Goal: Transaction & Acquisition: Purchase product/service

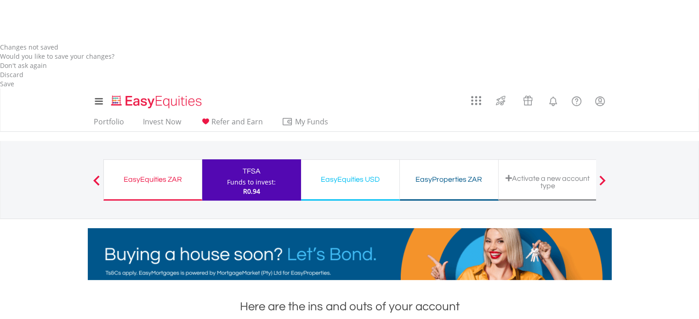
scroll to position [457, 0]
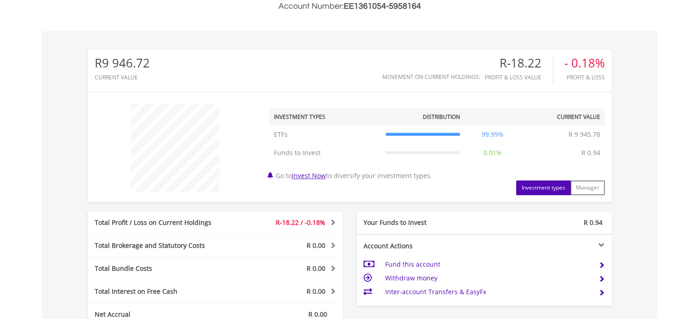
scroll to position [614, 0]
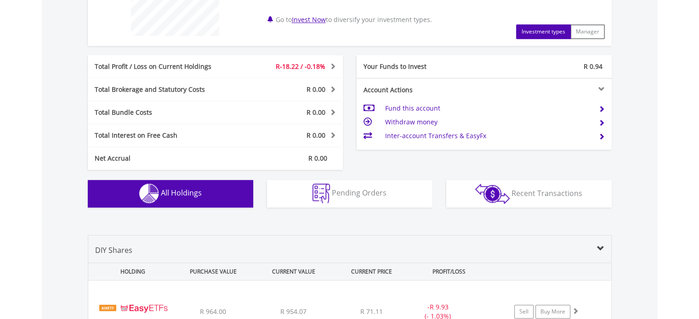
scroll to position [794, 0]
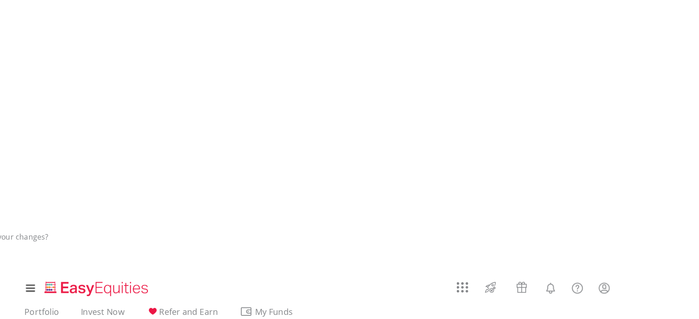
scroll to position [0, 0]
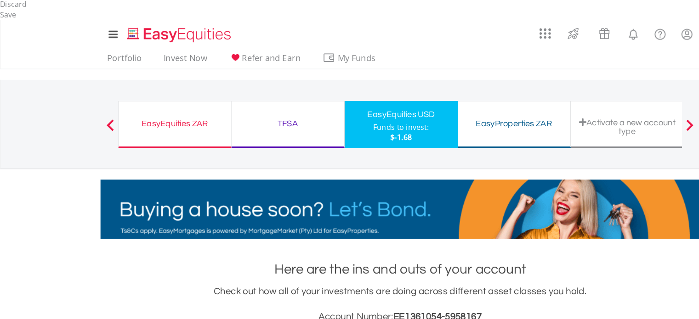
scroll to position [345, 0]
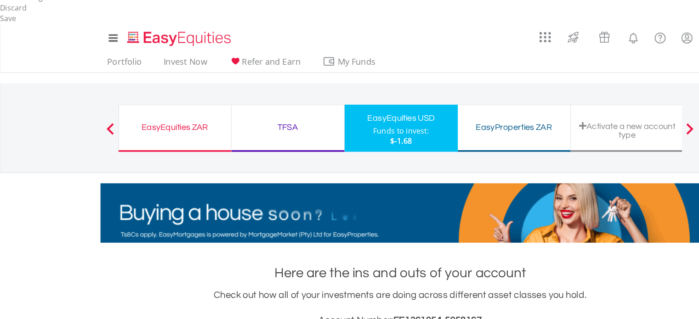
scroll to position [662, 0]
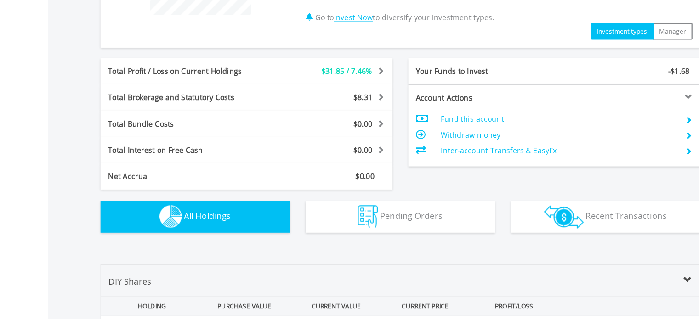
scroll to position [767, 0]
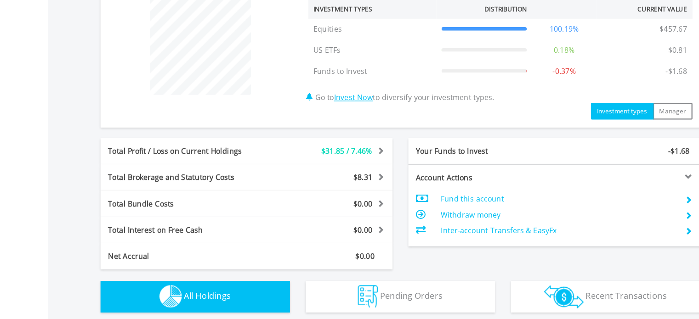
scroll to position [687, 0]
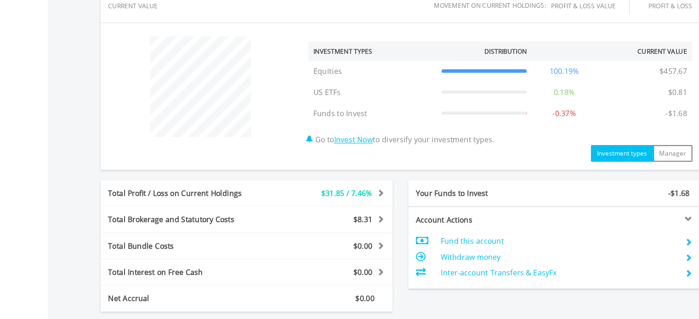
drag, startPoint x: 207, startPoint y: 121, endPoint x: 212, endPoint y: 120, distance: 5.6
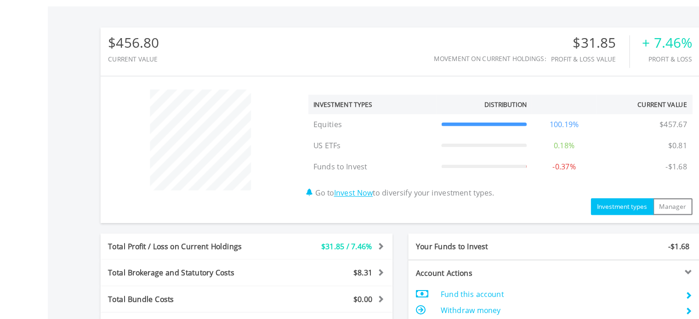
scroll to position [643, 0]
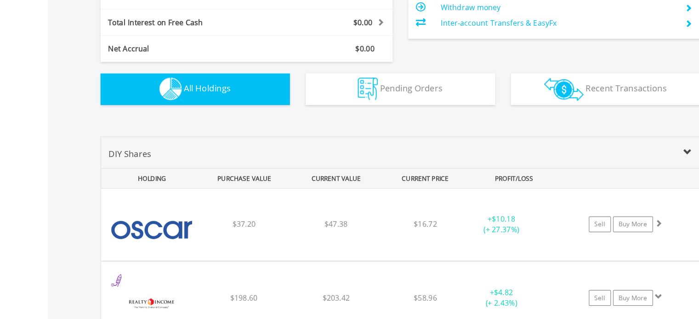
scroll to position [872, 0]
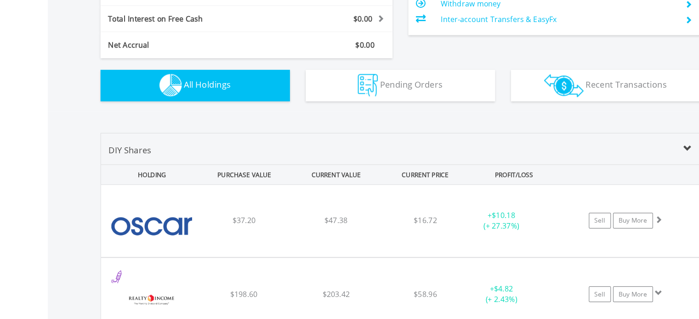
click at [275, 257] on div "﻿ Vanguard Total Bond Market ETF $0.80 $0.81 $73.51 + $0.01 (+ 1.25%) Sell Buy …" at bounding box center [349, 233] width 523 height 63
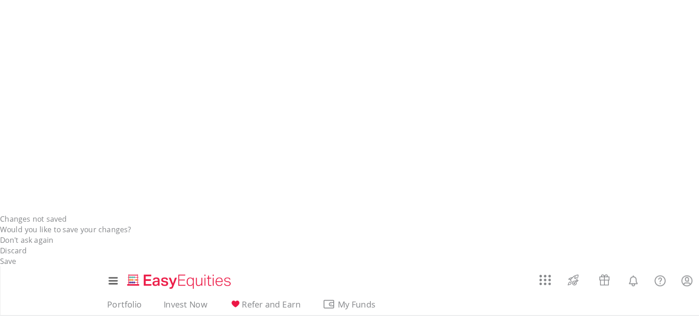
scroll to position [130, 0]
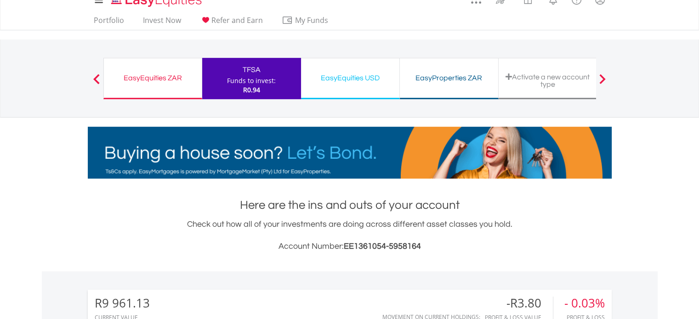
scroll to position [344, 0]
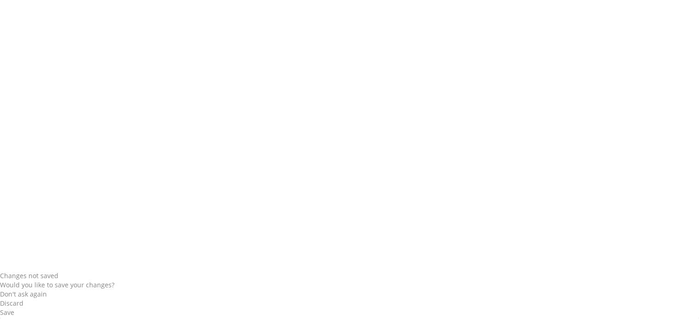
scroll to position [0, 0]
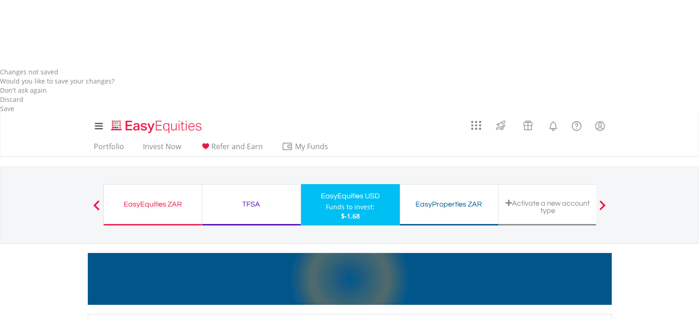
scroll to position [256, 0]
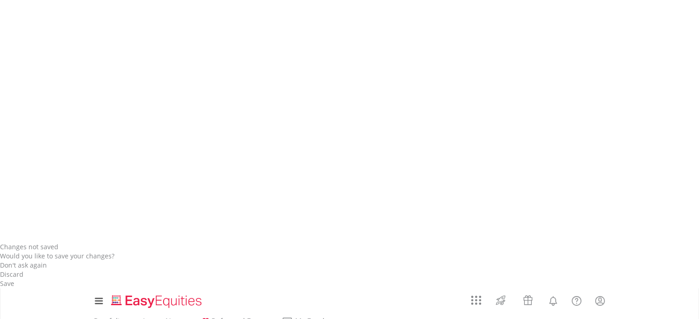
scroll to position [81, 0]
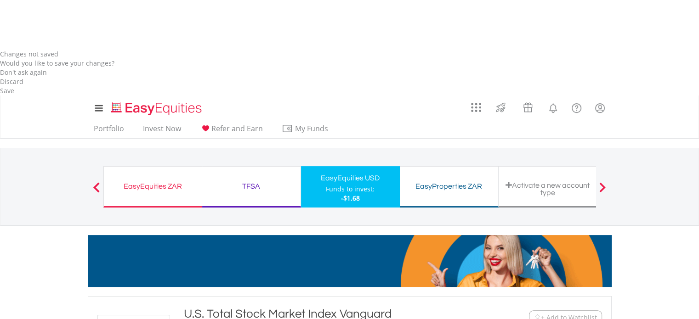
scroll to position [272, 0]
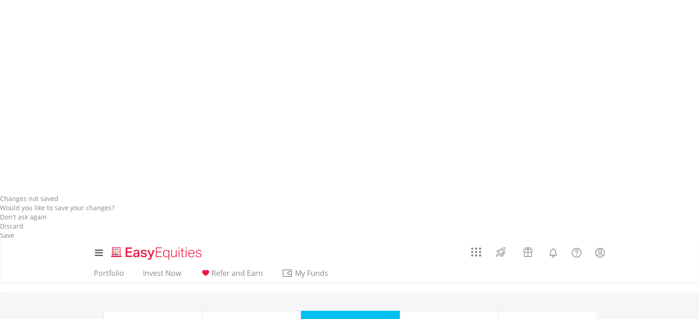
scroll to position [124, 0]
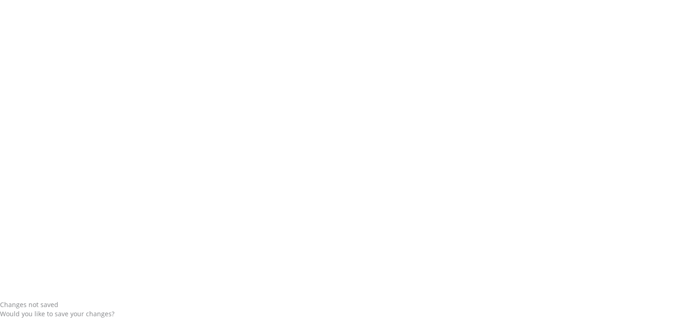
scroll to position [0, 0]
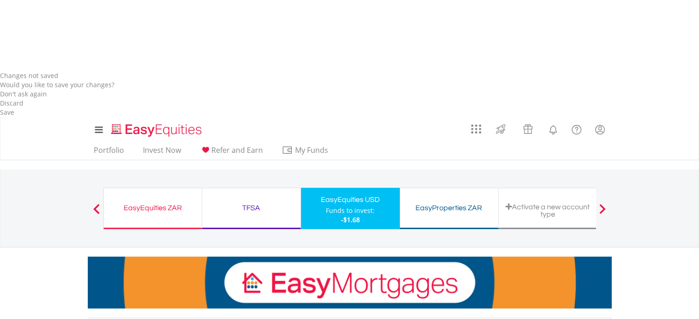
scroll to position [247, 0]
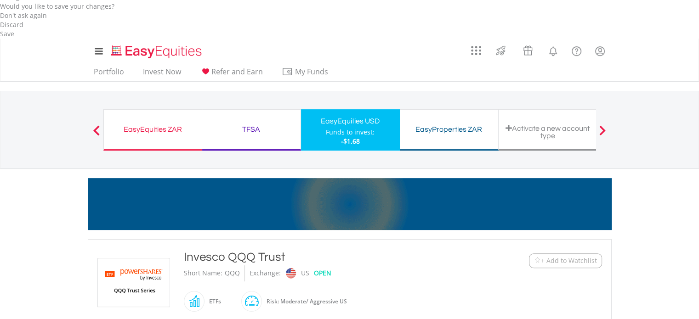
scroll to position [329, 0]
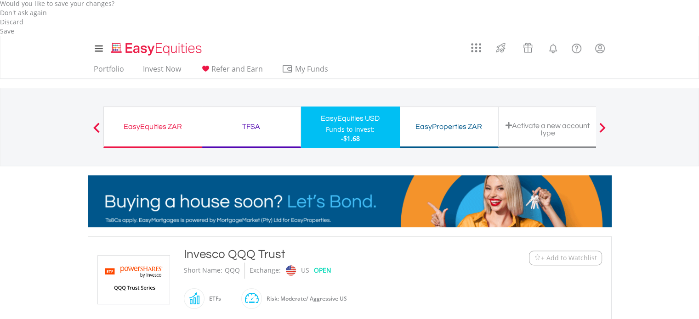
drag, startPoint x: 696, startPoint y: 191, endPoint x: 704, endPoint y: 266, distance: 75.7
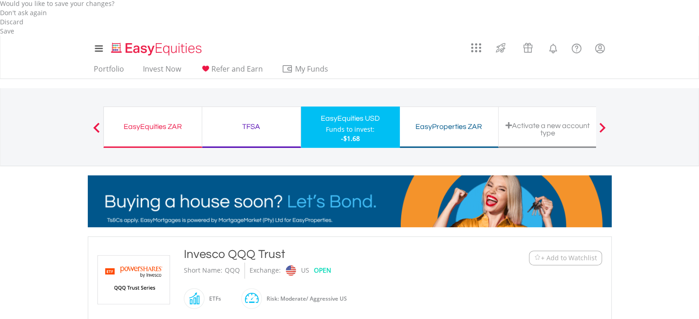
click at [698, 266] on html "My Investments Invest Now New Listings Sell My Recurring Investments Pending Or…" at bounding box center [349, 272] width 699 height 1203
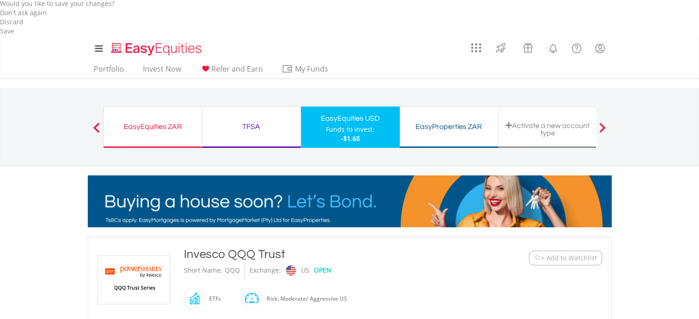
click at [665, 177] on body "My Investments Invest Now New Listings Sell My Recurring Investments Pending Or…" at bounding box center [349, 272] width 699 height 1203
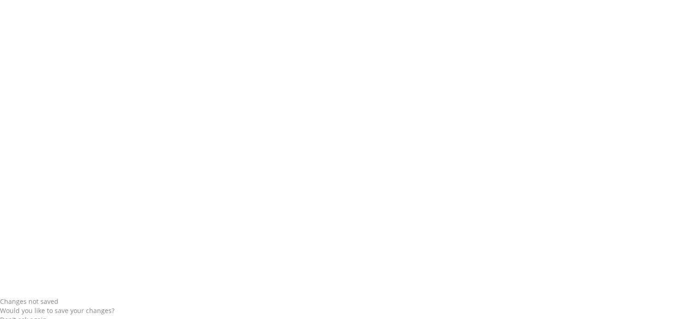
scroll to position [15, 0]
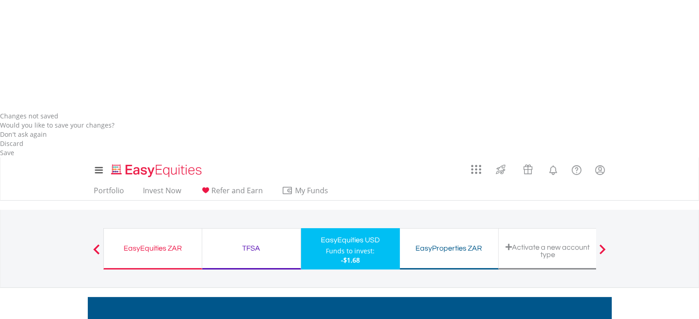
scroll to position [212, 0]
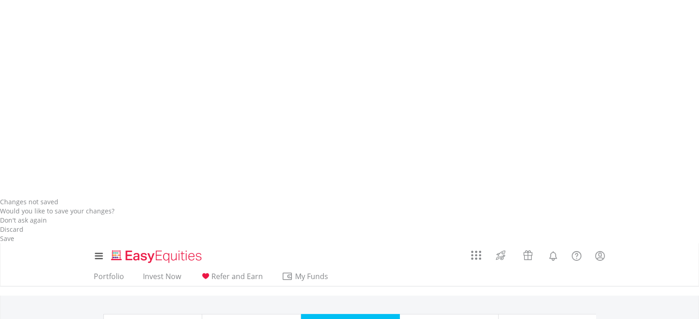
scroll to position [99, 0]
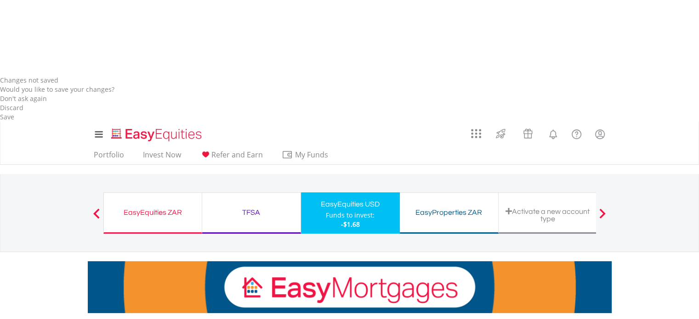
scroll to position [263, 0]
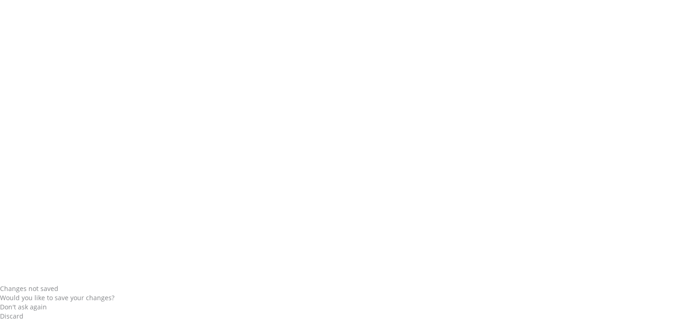
scroll to position [0, 0]
